Goal: Task Accomplishment & Management: Use online tool/utility

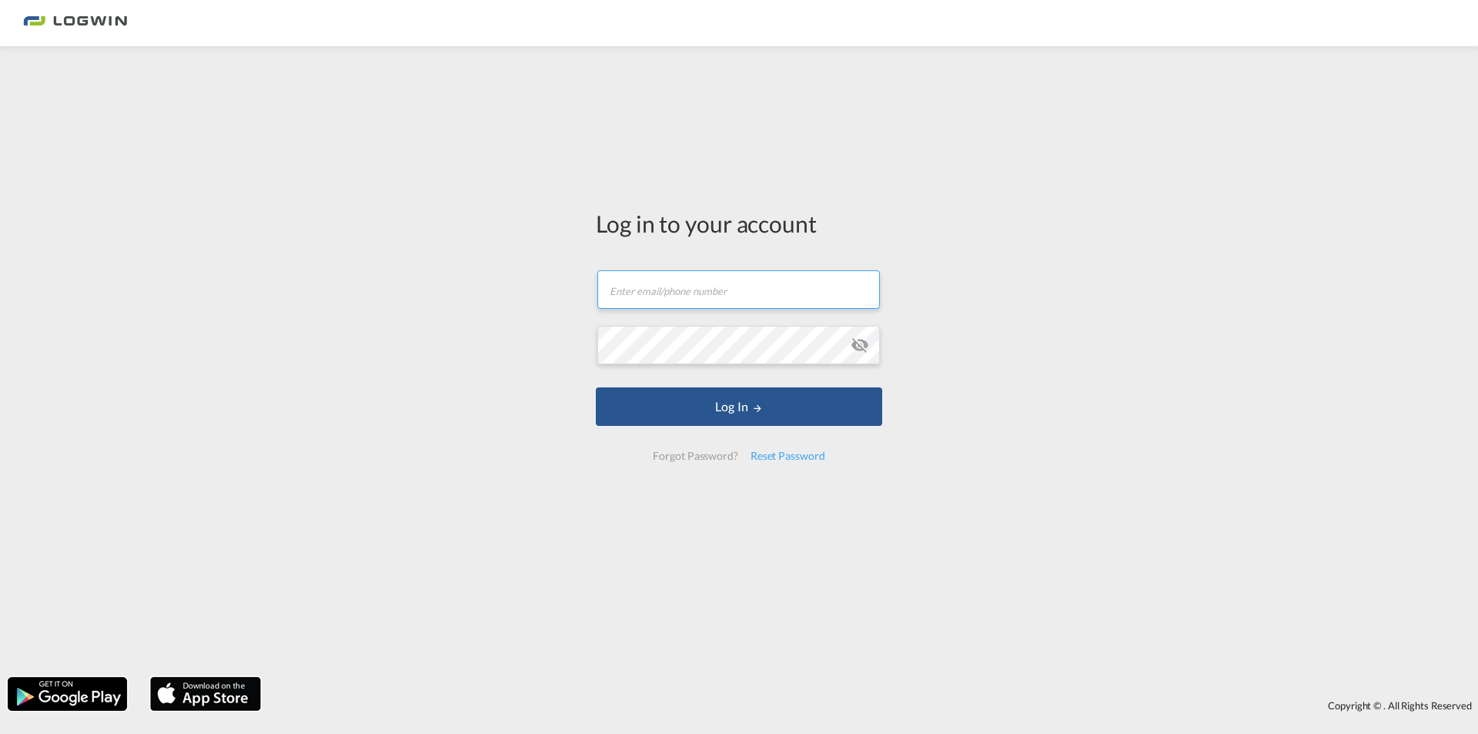
click at [728, 298] on input "text" at bounding box center [738, 289] width 283 height 38
type input "[PERSON_NAME][EMAIL_ADDRESS][DOMAIN_NAME]"
click at [596, 387] on button "Log In" at bounding box center [739, 406] width 286 height 38
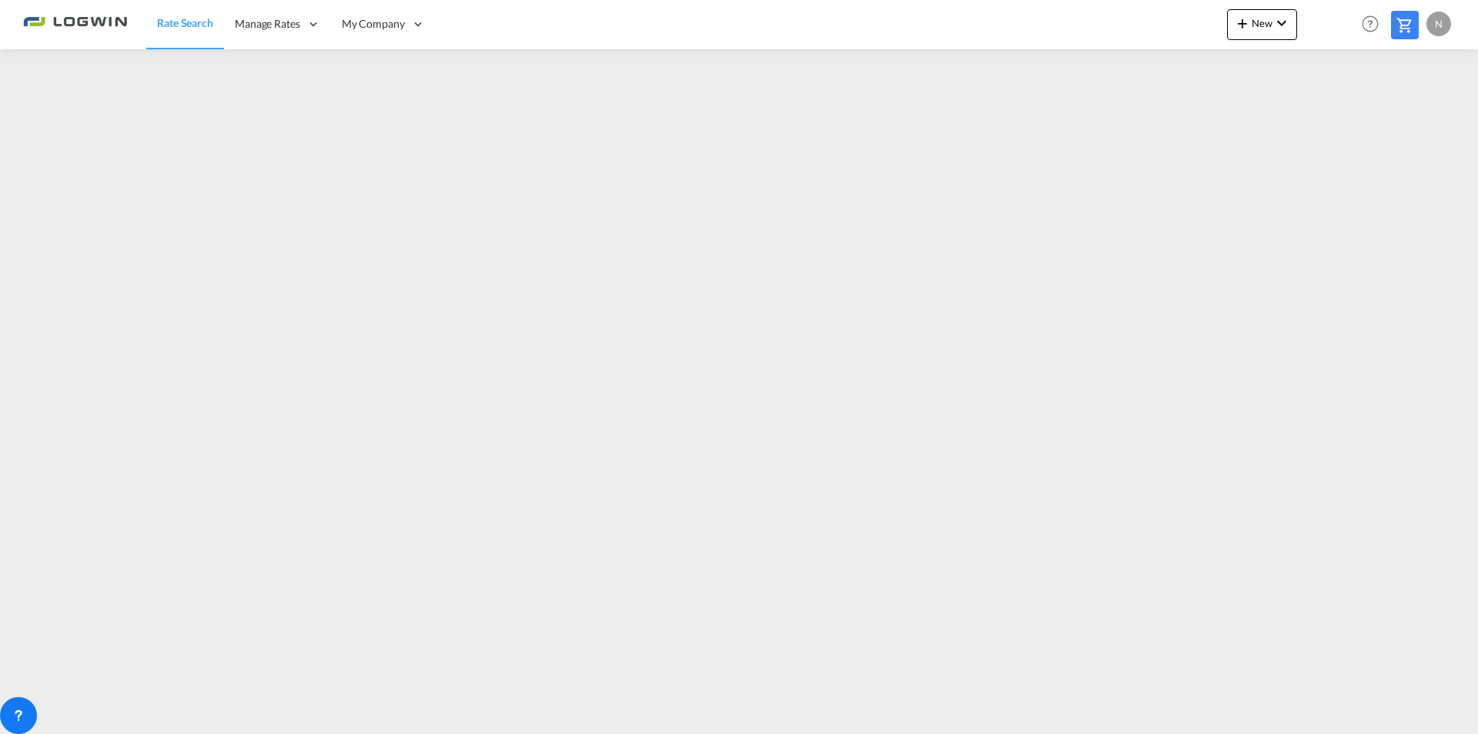
click at [551, 9] on div "Rate Search Manage Rates My Rate Files Sell Rates Shared Rates My Company" at bounding box center [739, 24] width 1432 height 48
click at [558, 27] on div "Rate Search Manage Rates My Rate Files Sell Rates Shared Rates My Company" at bounding box center [739, 24] width 1432 height 48
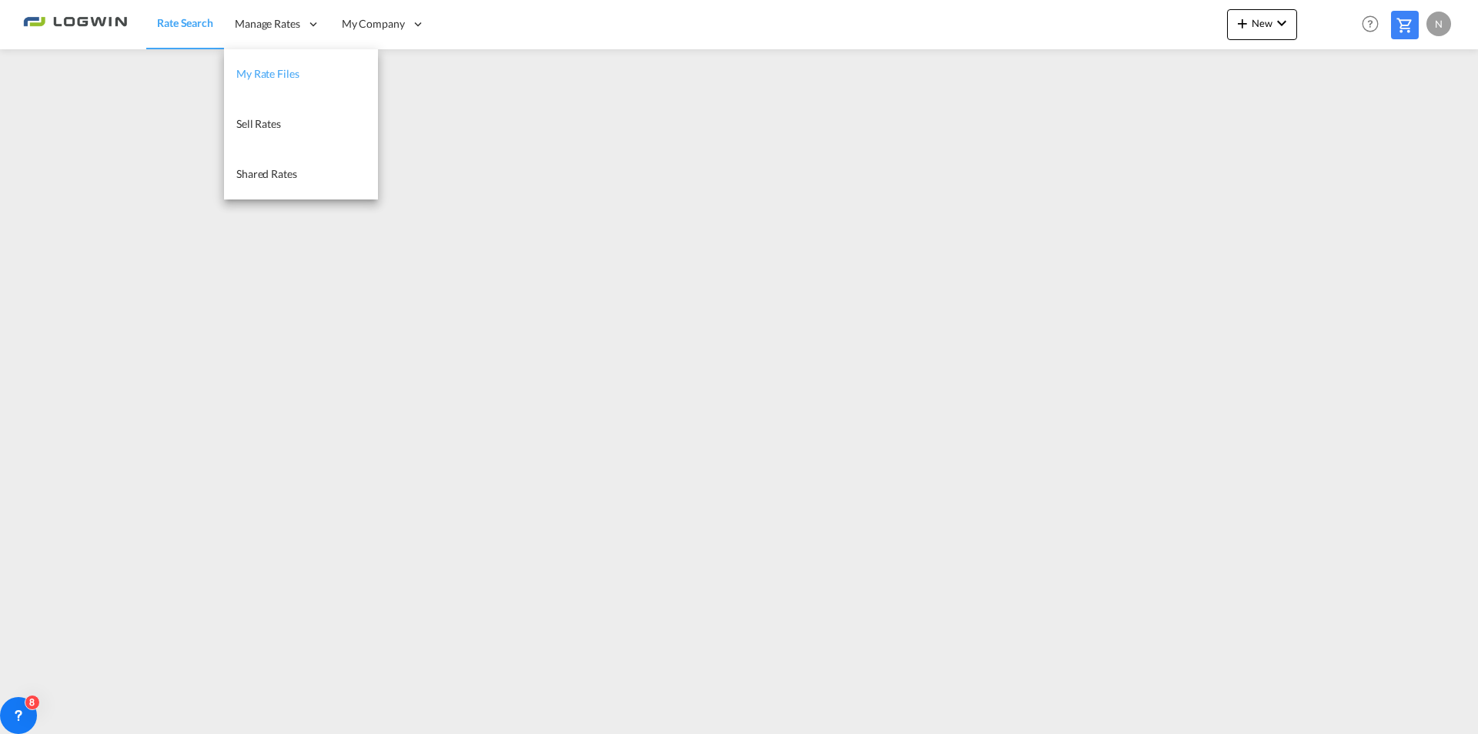
click at [290, 77] on span "My Rate Files" at bounding box center [267, 73] width 63 height 13
click at [273, 122] on span "Sell Rates" at bounding box center [258, 123] width 45 height 13
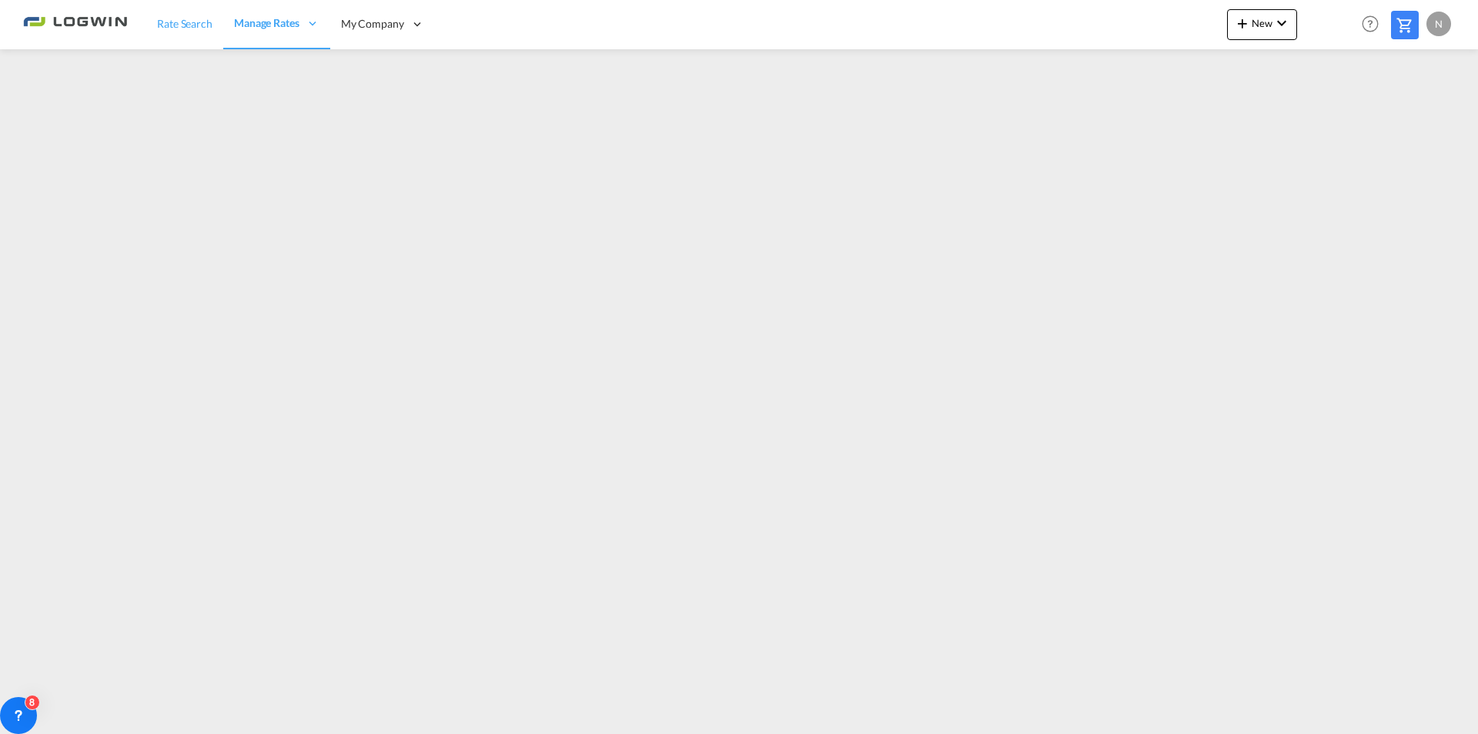
click at [196, 18] on span "Rate Search" at bounding box center [184, 23] width 55 height 13
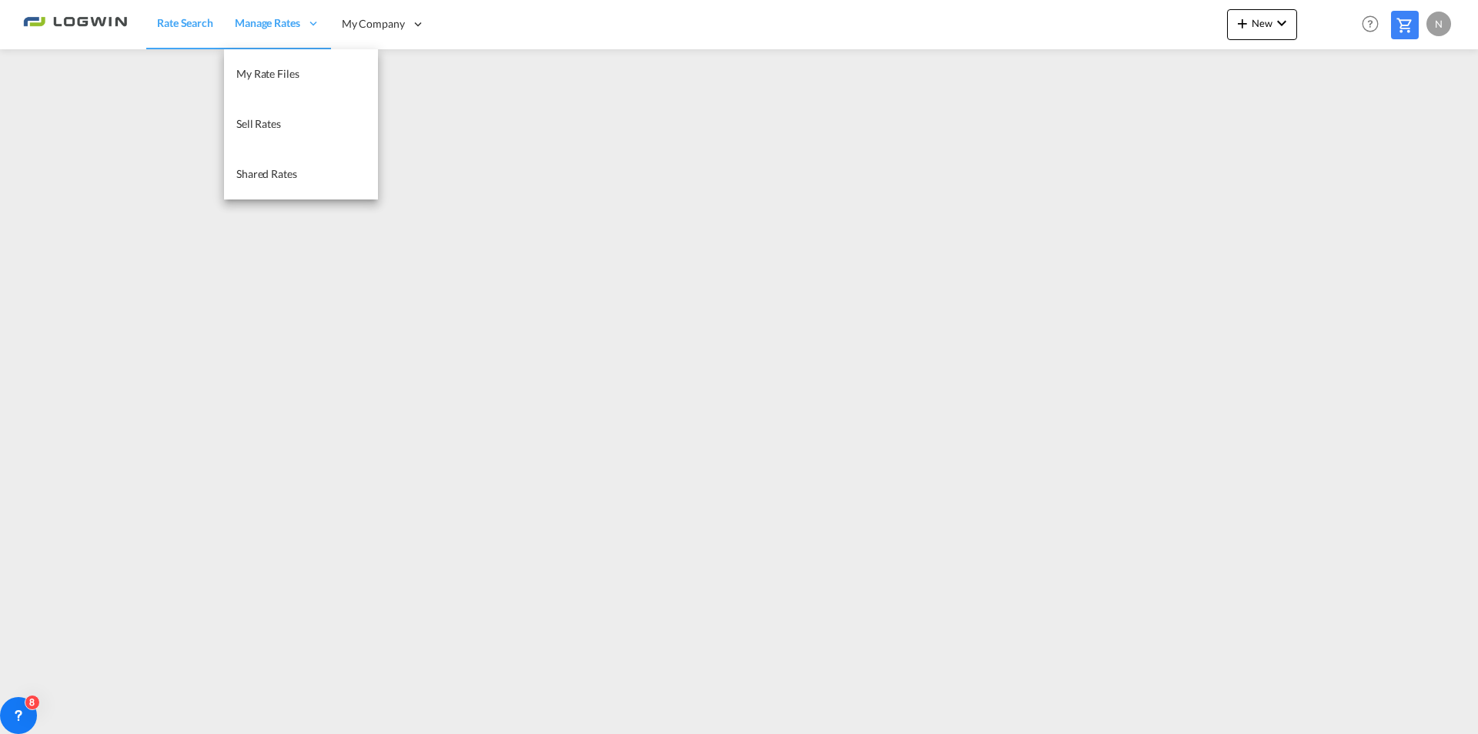
click at [272, 35] on div "Manage Rates" at bounding box center [277, 24] width 107 height 50
click at [293, 75] on span "My Rate Files" at bounding box center [267, 73] width 63 height 13
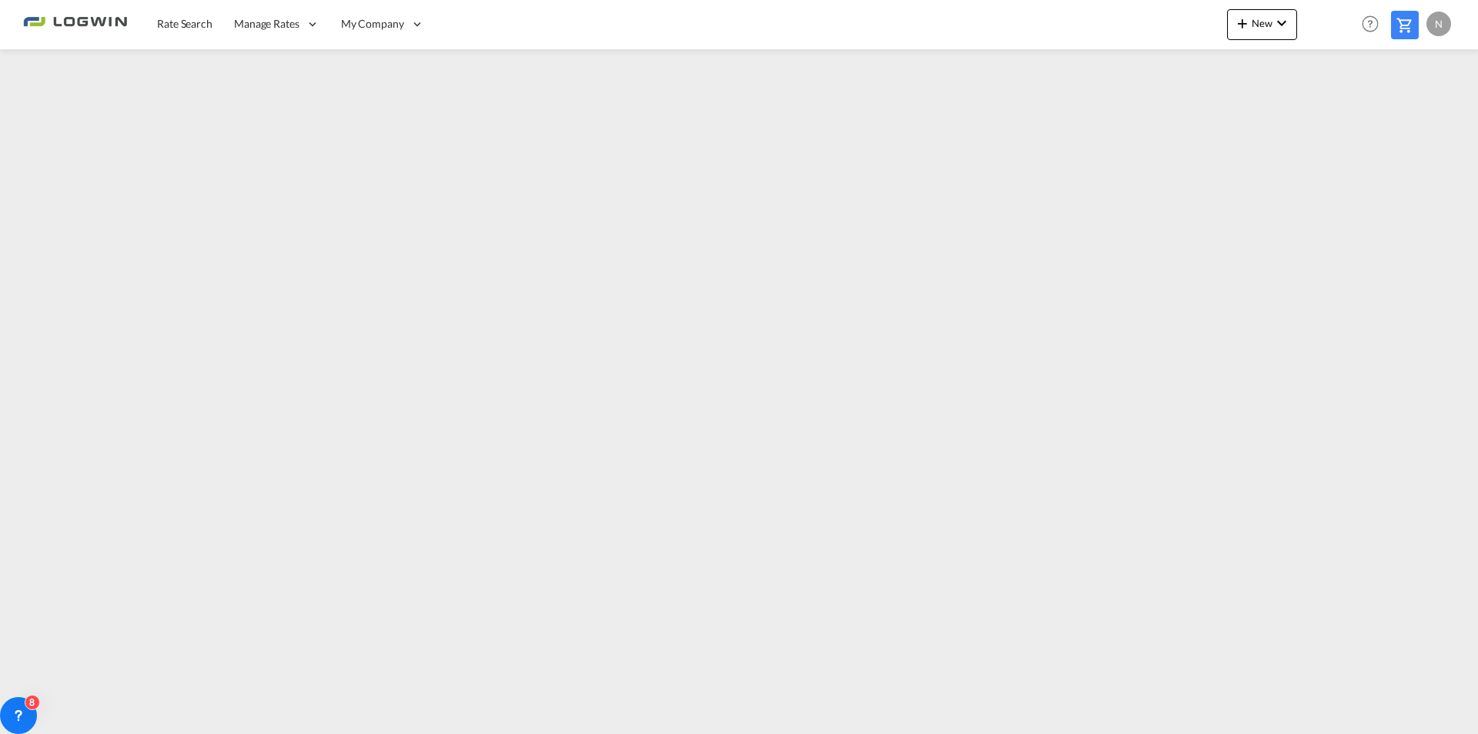
click at [790, 19] on div "Rate Search Manage Rates My Rate Files Sell Rates Shared Rates My Company" at bounding box center [739, 24] width 1432 height 48
click at [191, 35] on link "Rate Search" at bounding box center [184, 24] width 77 height 50
click at [19, 708] on icon at bounding box center [18, 715] width 15 height 15
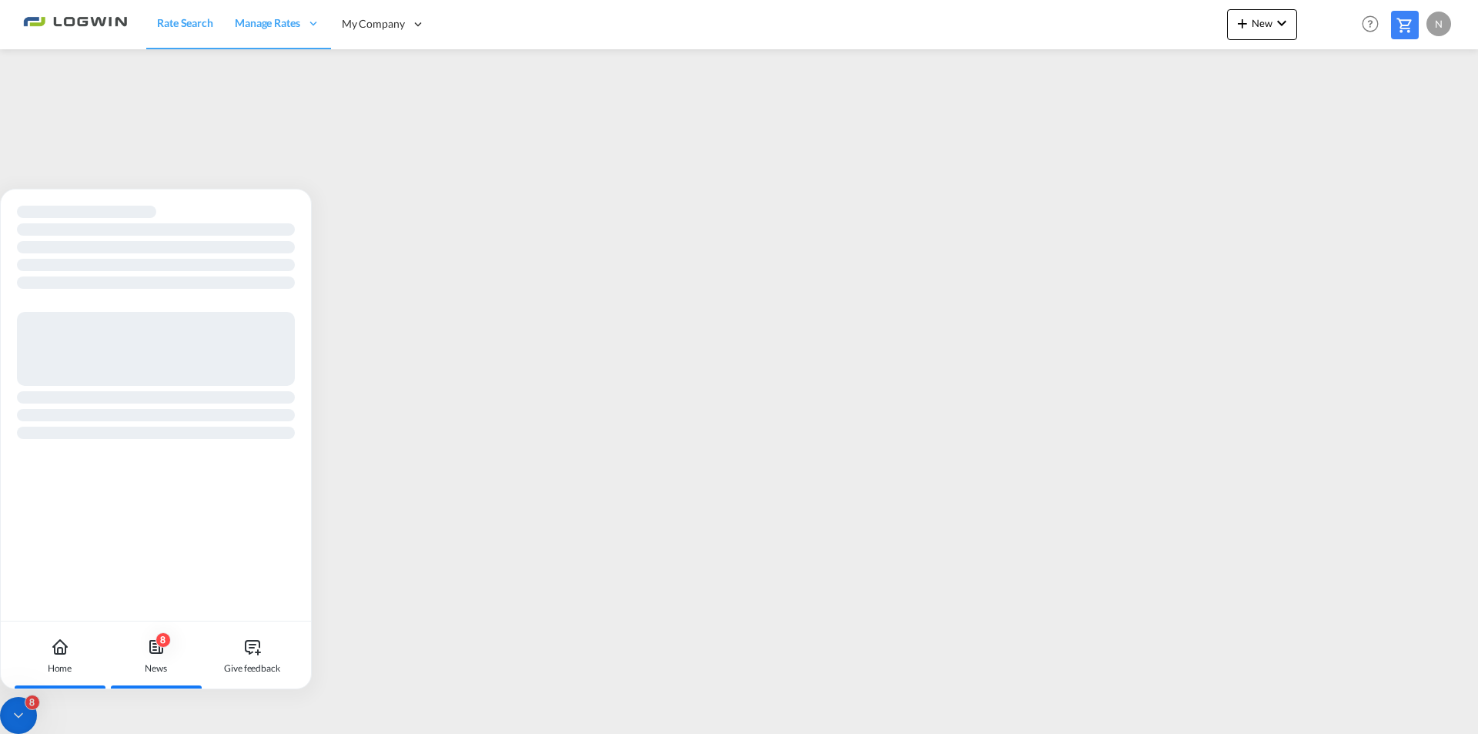
click at [156, 654] on icon at bounding box center [156, 647] width 18 height 18
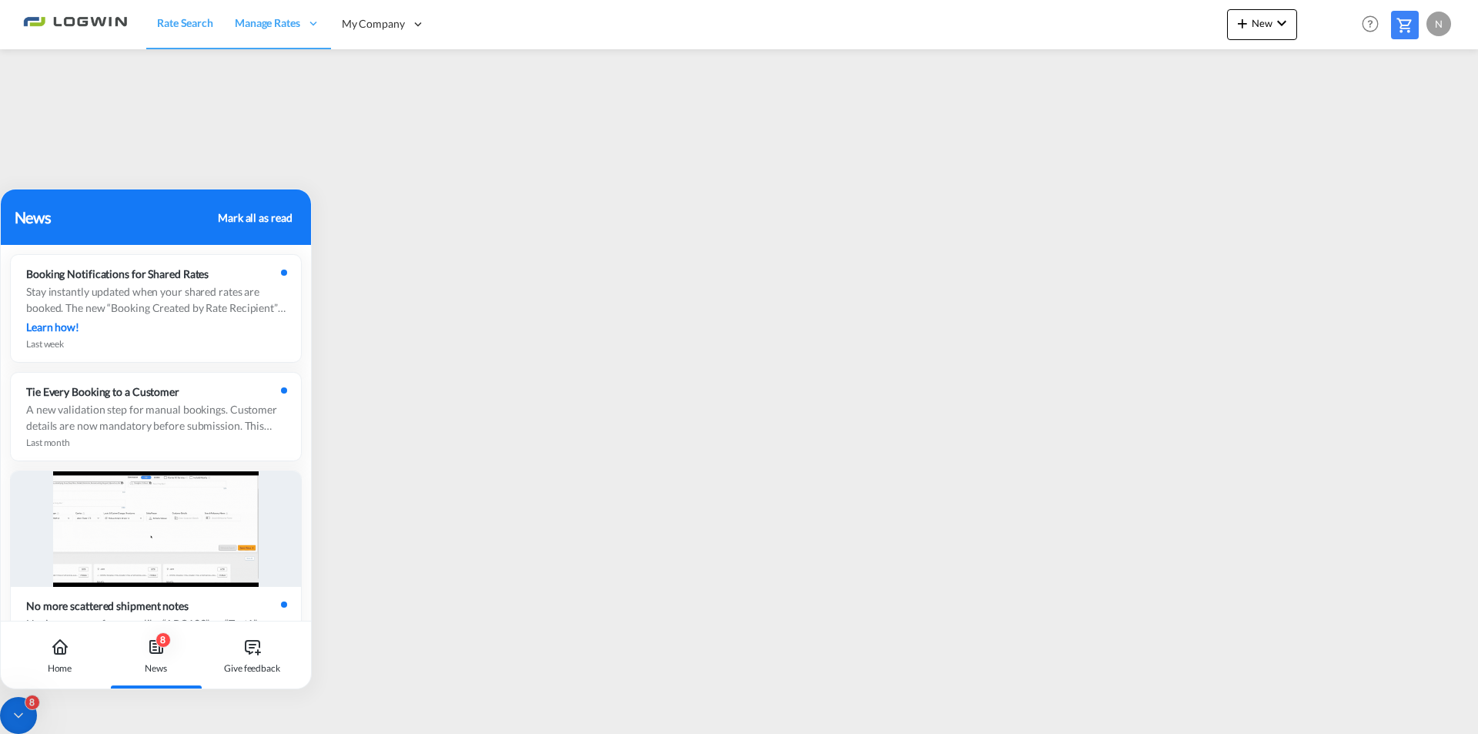
click at [15, 702] on div "8" at bounding box center [18, 715] width 37 height 37
